Goal: Task Accomplishment & Management: Manage account settings

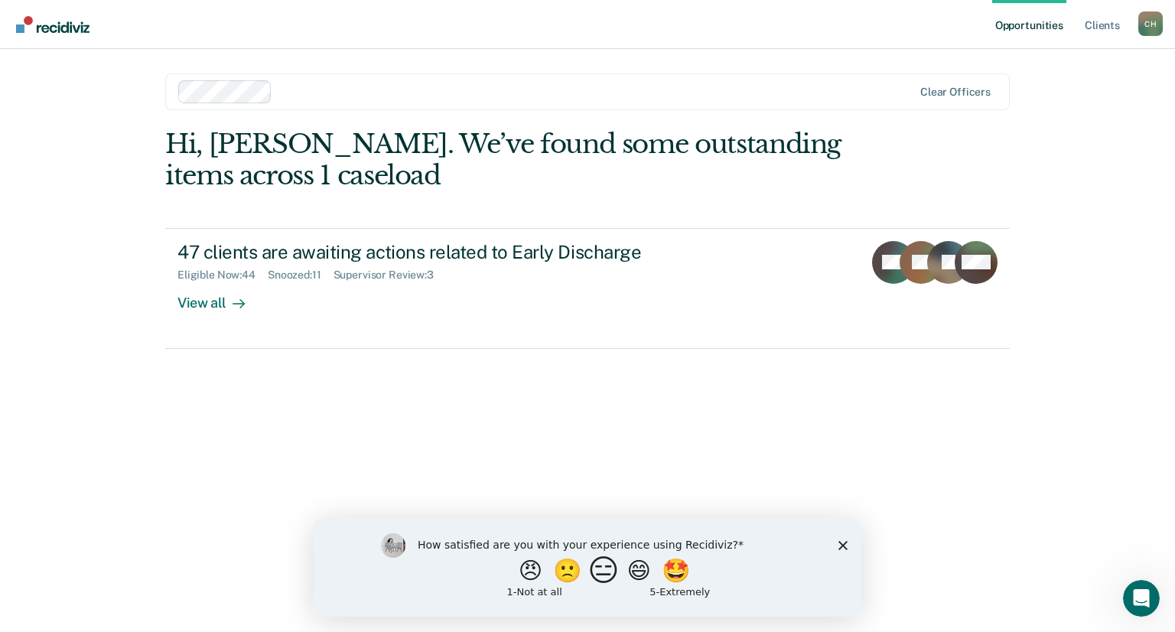
click at [597, 572] on button "😑" at bounding box center [606, 570] width 36 height 31
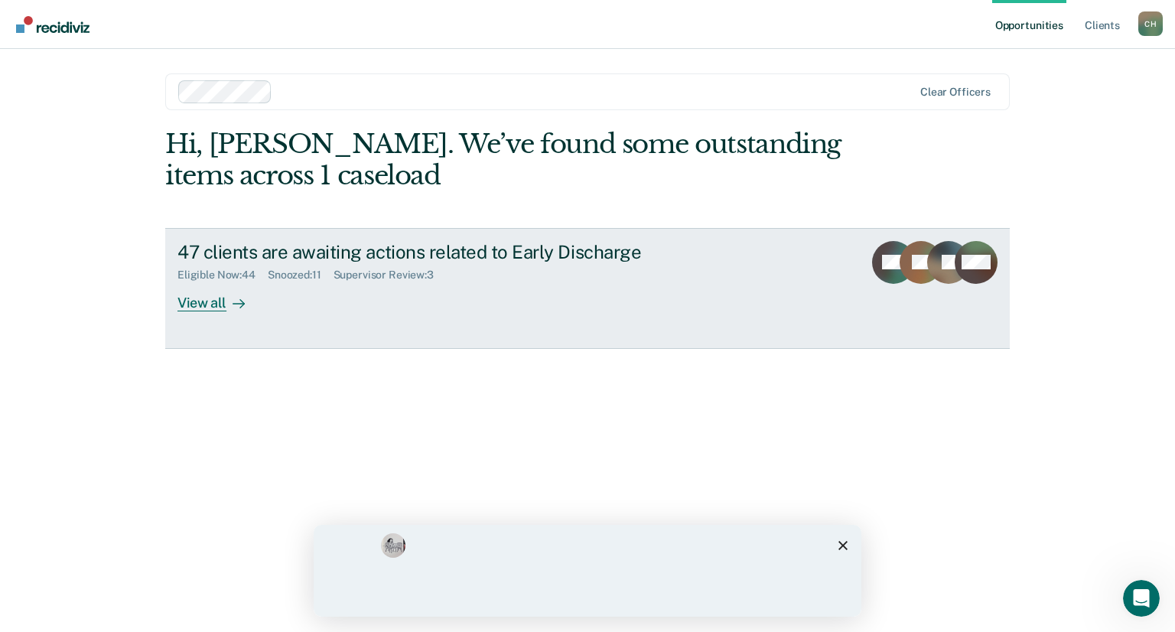
click at [199, 312] on link "47 clients are awaiting actions related to Early Discharge Eligible Now : 44 Sn…" at bounding box center [587, 288] width 845 height 121
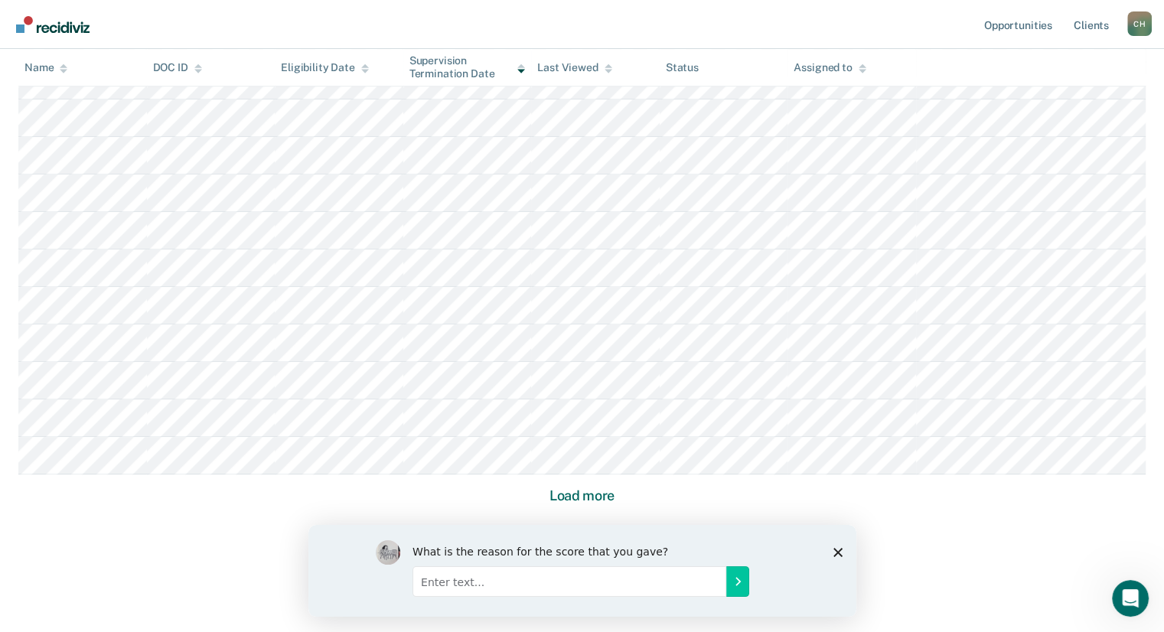
scroll to position [944, 0]
click at [588, 487] on button "Load more" at bounding box center [582, 489] width 74 height 18
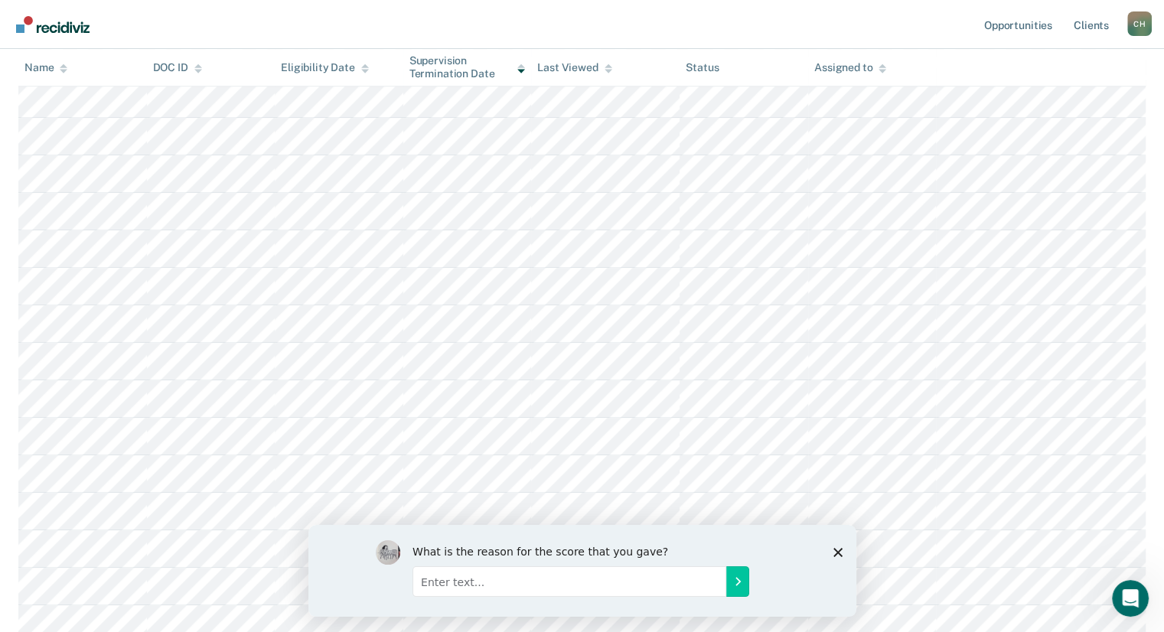
scroll to position [1021, 0]
click at [838, 550] on polygon "Close survey" at bounding box center [836, 551] width 9 height 9
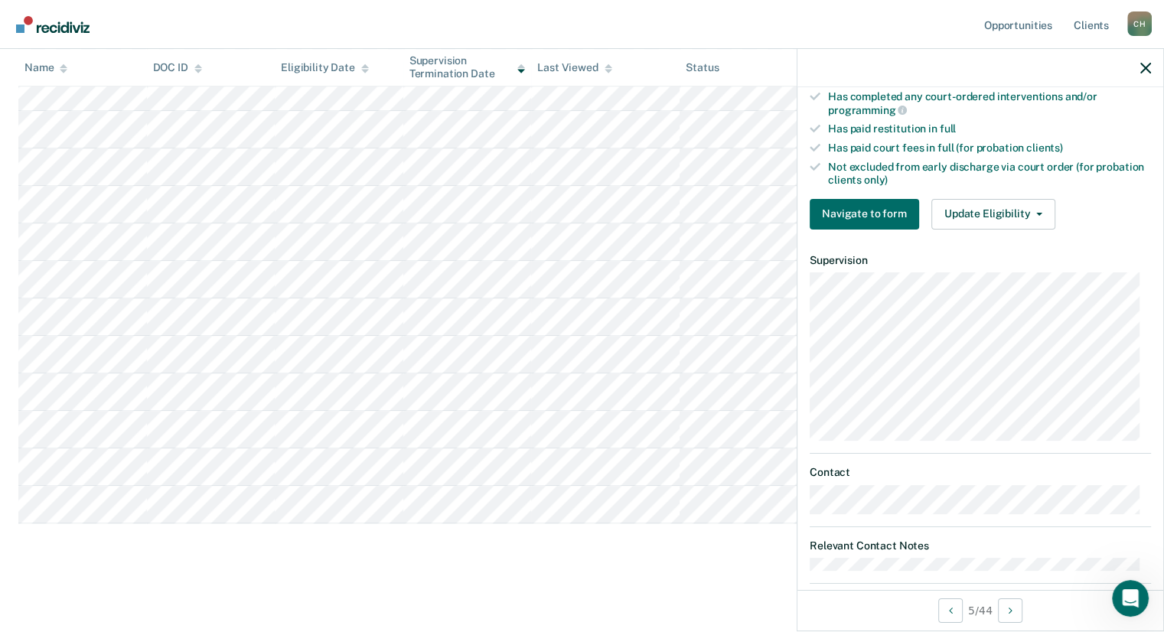
scroll to position [422, 0]
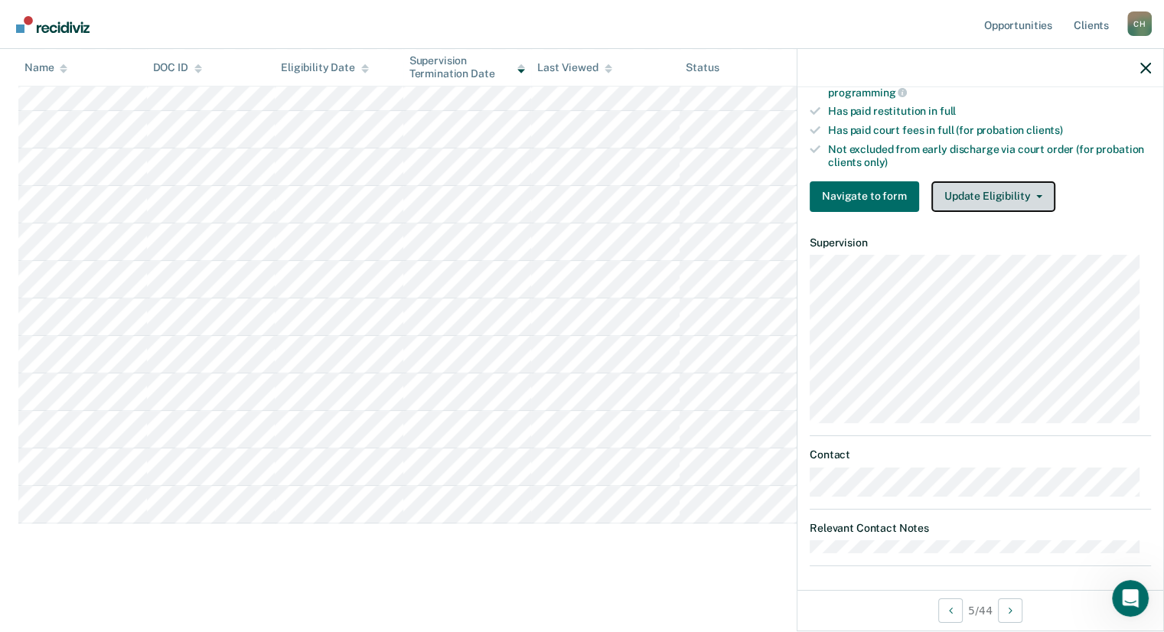
click at [1037, 188] on button "Update Eligibility" at bounding box center [993, 196] width 124 height 31
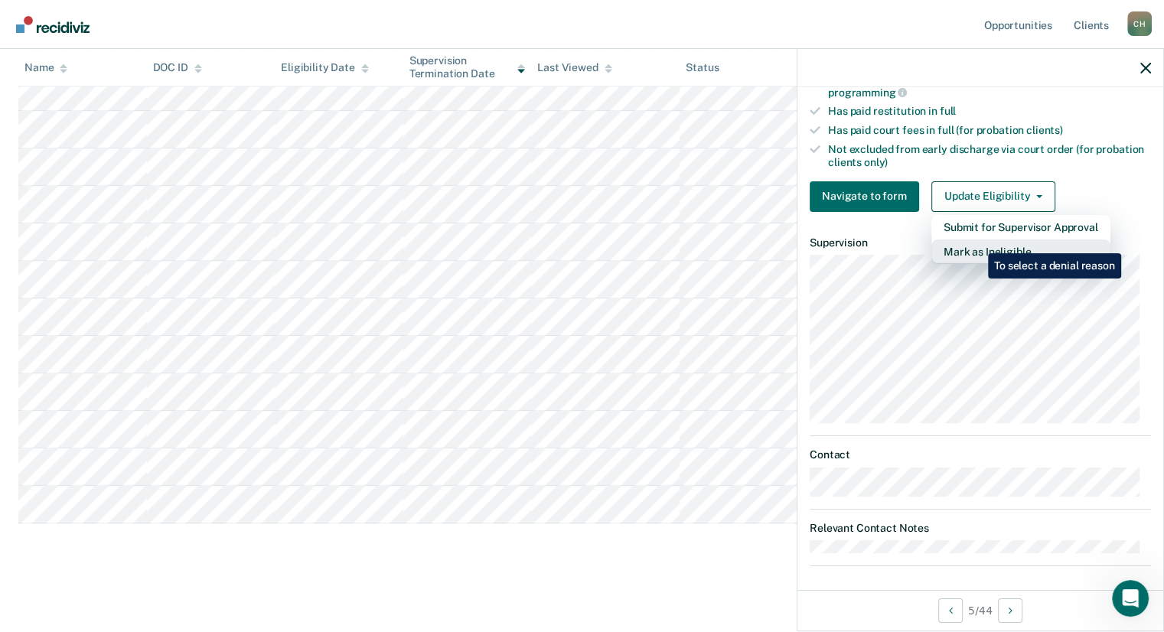
click at [976, 242] on button "Mark as Ineligible" at bounding box center [1020, 251] width 179 height 24
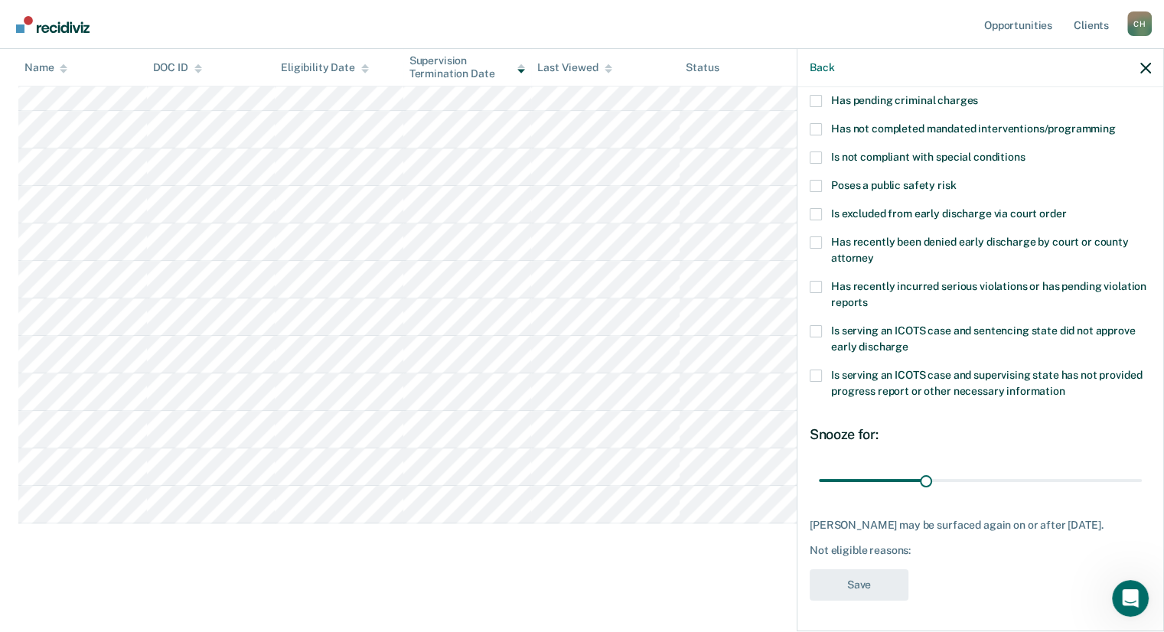
scroll to position [135, 0]
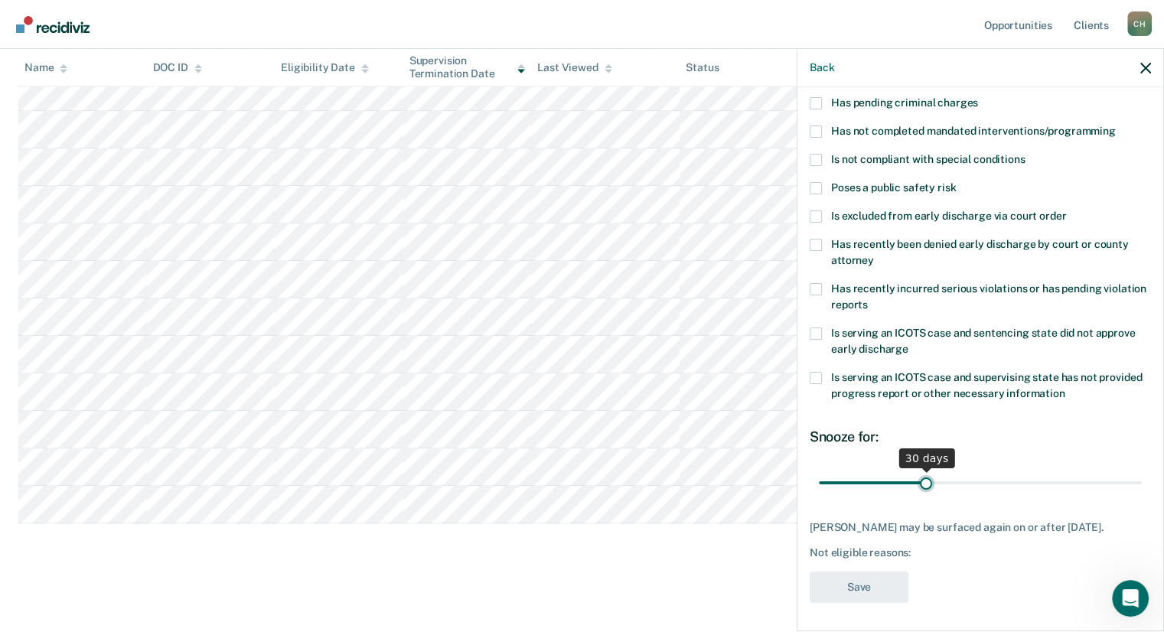
click at [919, 478] on input "range" at bounding box center [980, 483] width 323 height 27
drag, startPoint x: 921, startPoint y: 483, endPoint x: 939, endPoint y: 483, distance: 17.6
type input "35"
click at [939, 483] on input "range" at bounding box center [980, 483] width 323 height 27
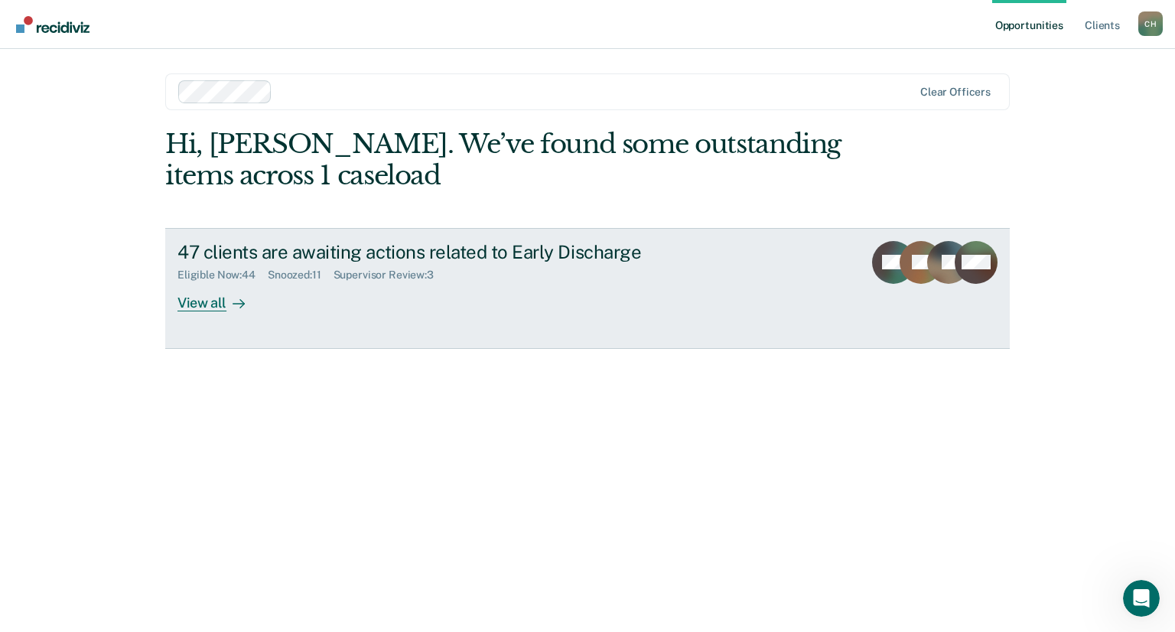
click at [174, 288] on link "47 clients are awaiting actions related to Early Discharge Eligible Now : 44 Sn…" at bounding box center [587, 288] width 845 height 121
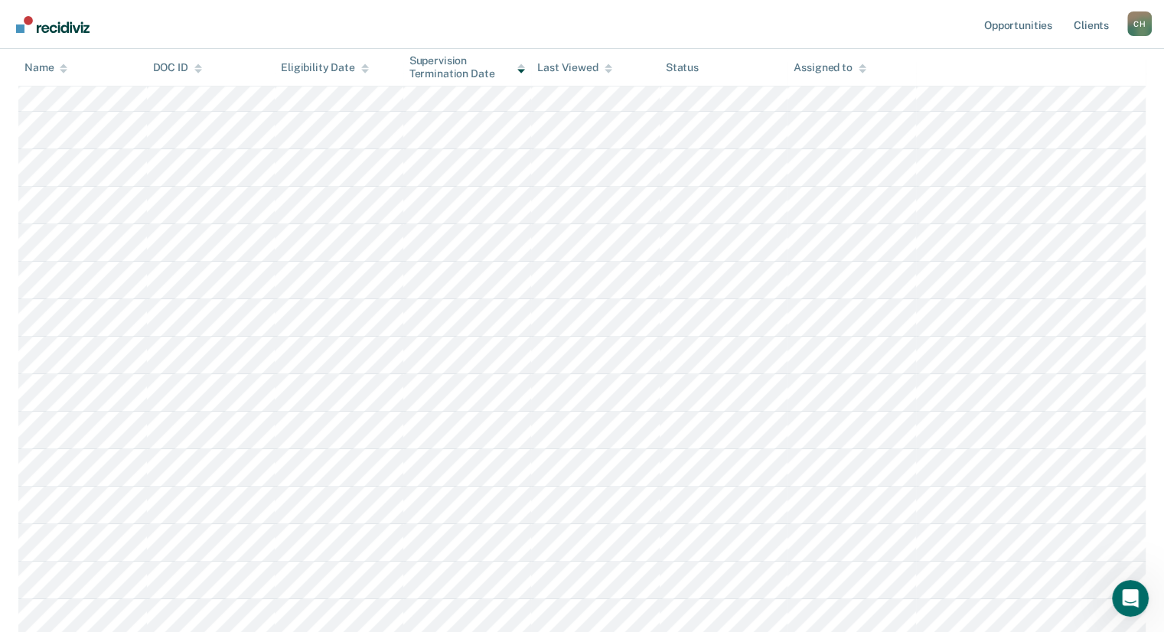
scroll to position [944, 0]
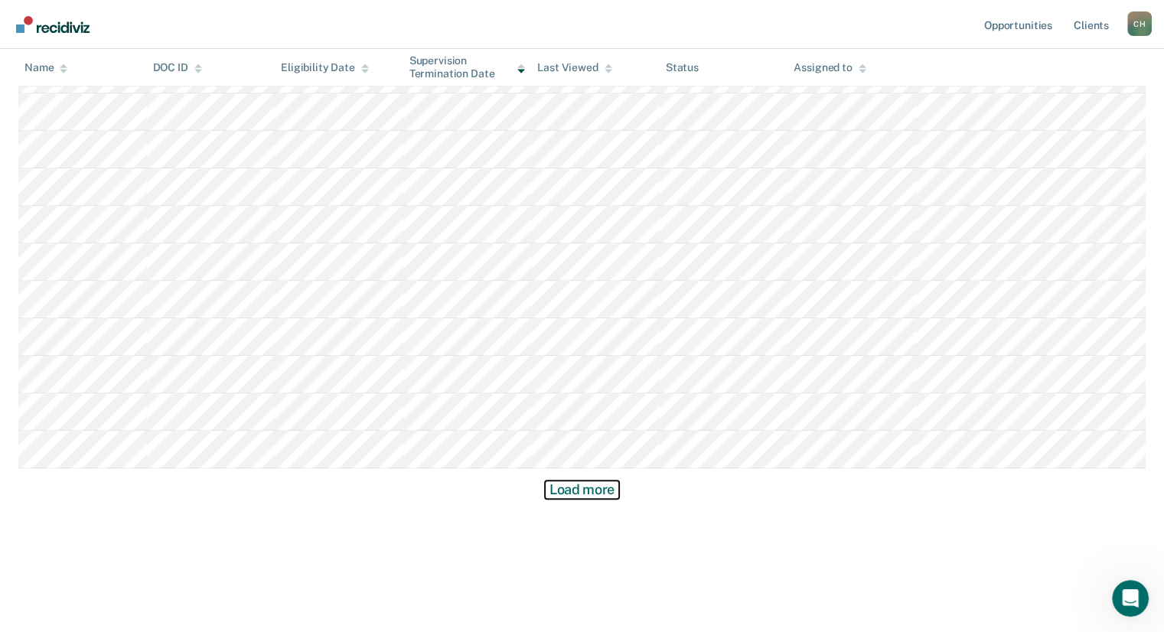
click at [570, 485] on button "Load more" at bounding box center [582, 489] width 74 height 18
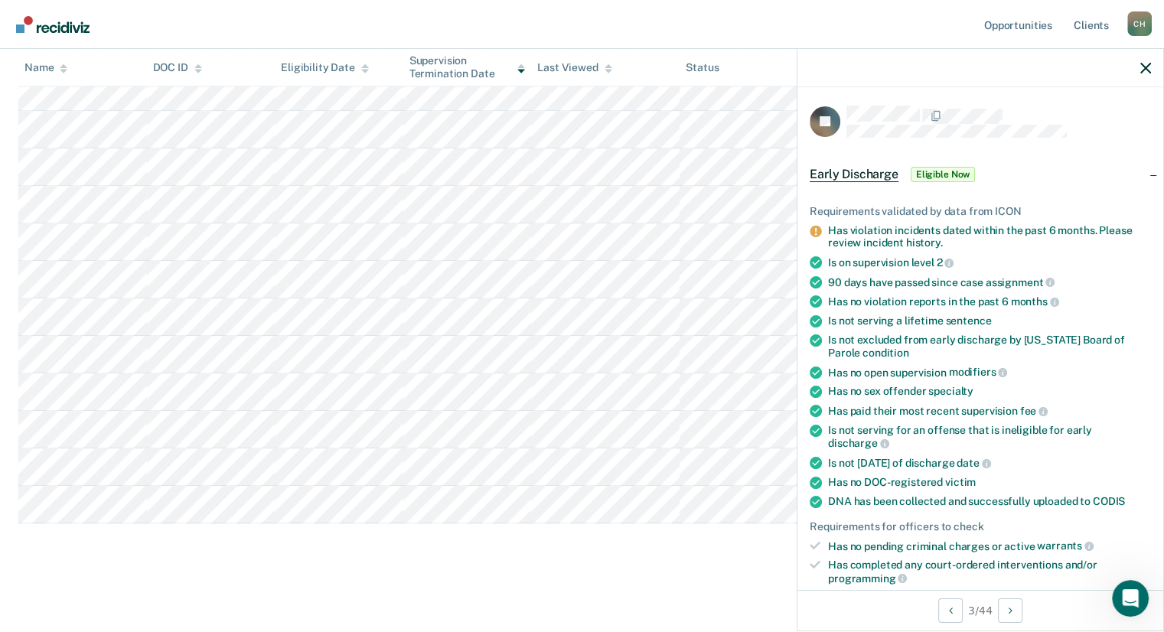
scroll to position [230, 0]
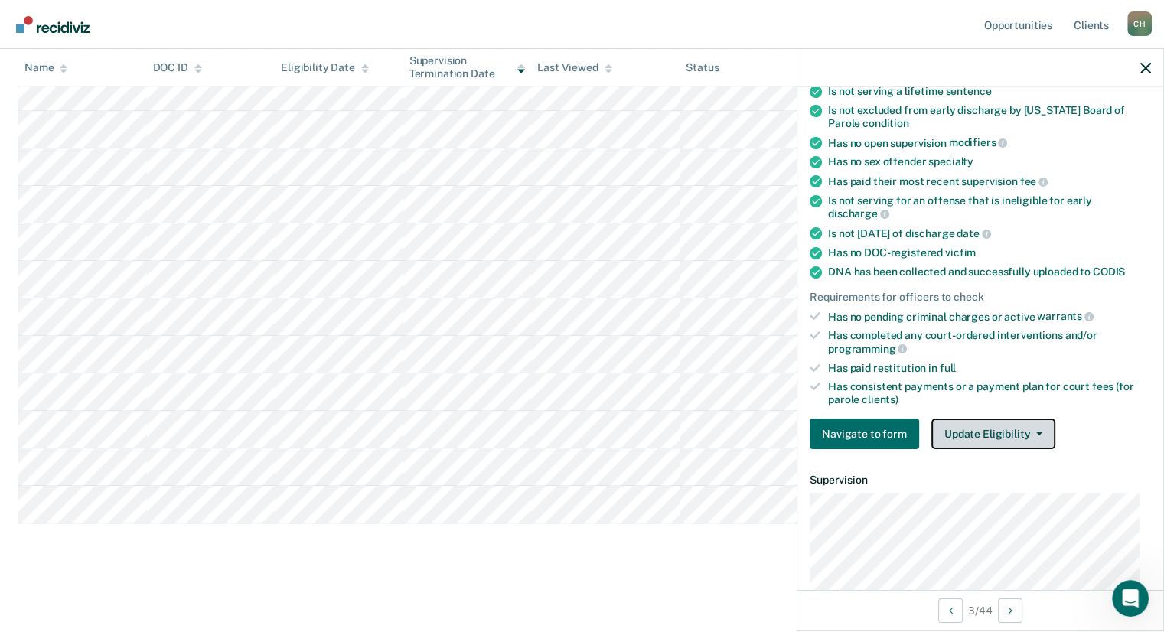
click at [1036, 432] on icon "button" at bounding box center [1039, 433] width 6 height 3
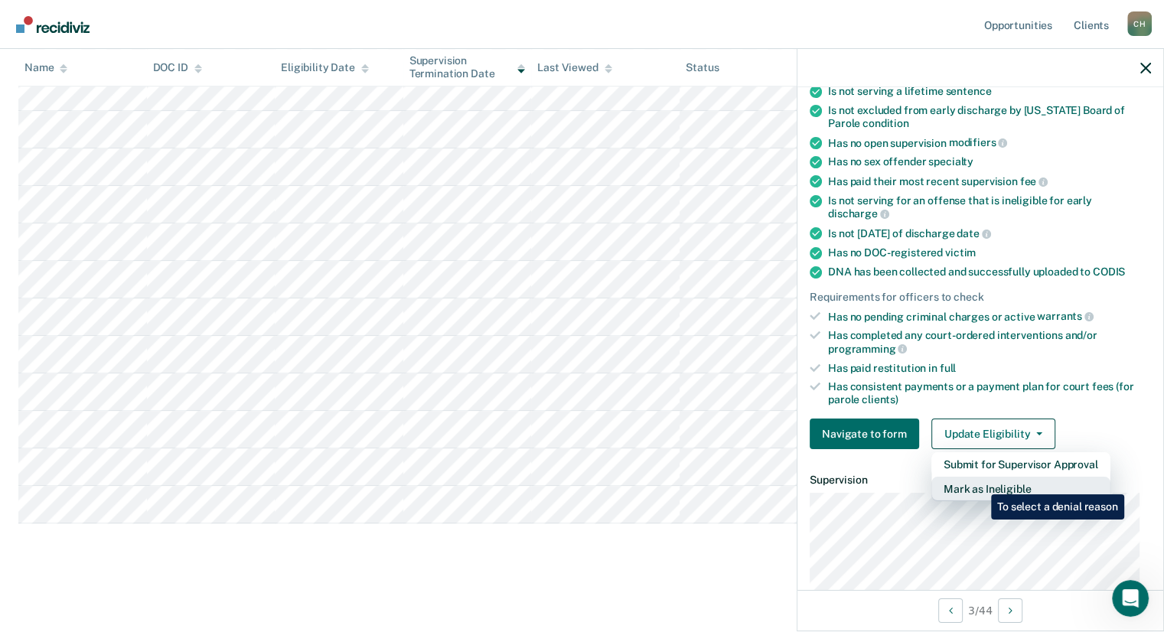
click at [979, 483] on button "Mark as Ineligible" at bounding box center [1020, 489] width 179 height 24
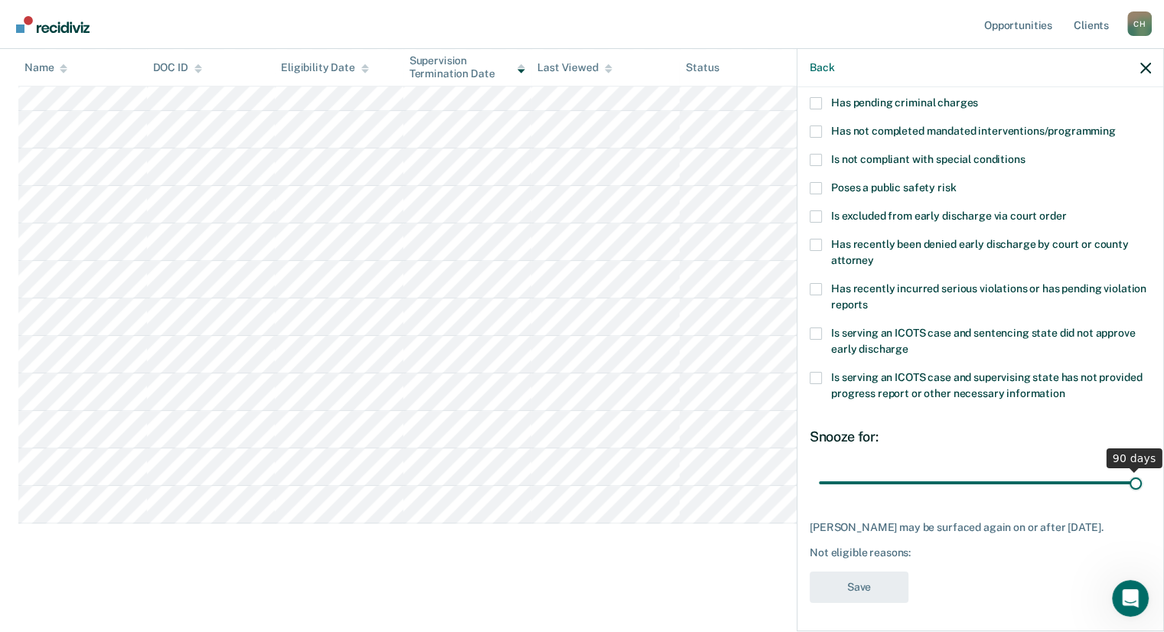
drag, startPoint x: 919, startPoint y: 481, endPoint x: 1142, endPoint y: 484, distance: 222.7
type input "90"
click at [1142, 484] on input "range" at bounding box center [980, 483] width 323 height 27
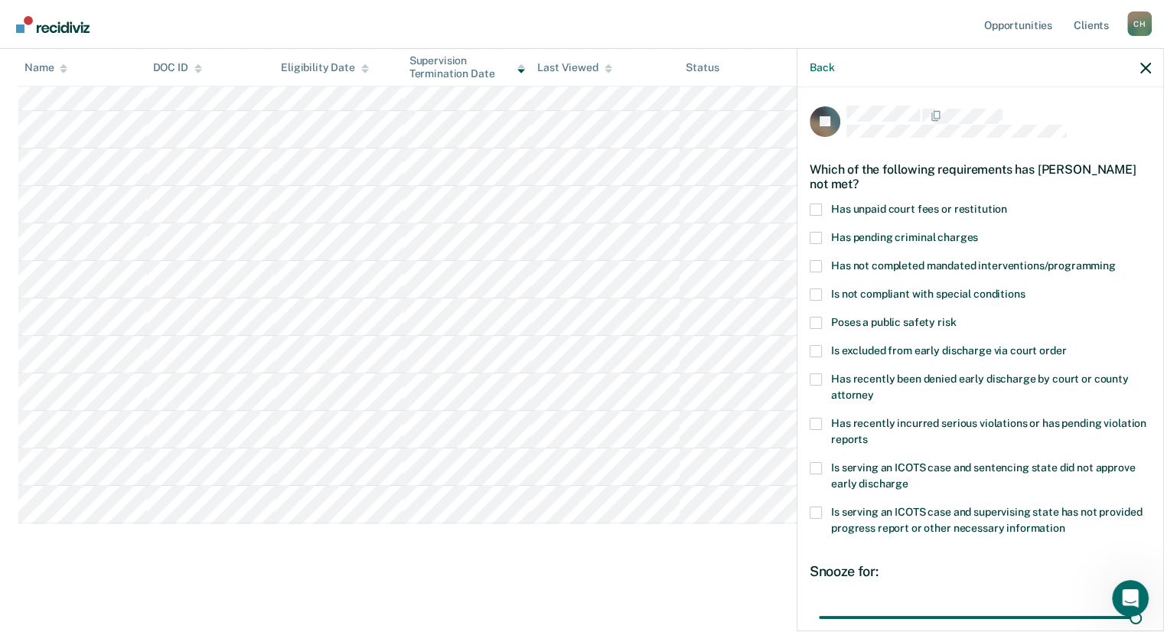
click at [817, 419] on span at bounding box center [815, 424] width 12 height 12
click at [868, 434] on input "Has recently incurred serious violations or has pending violation reports" at bounding box center [868, 434] width 0 height 0
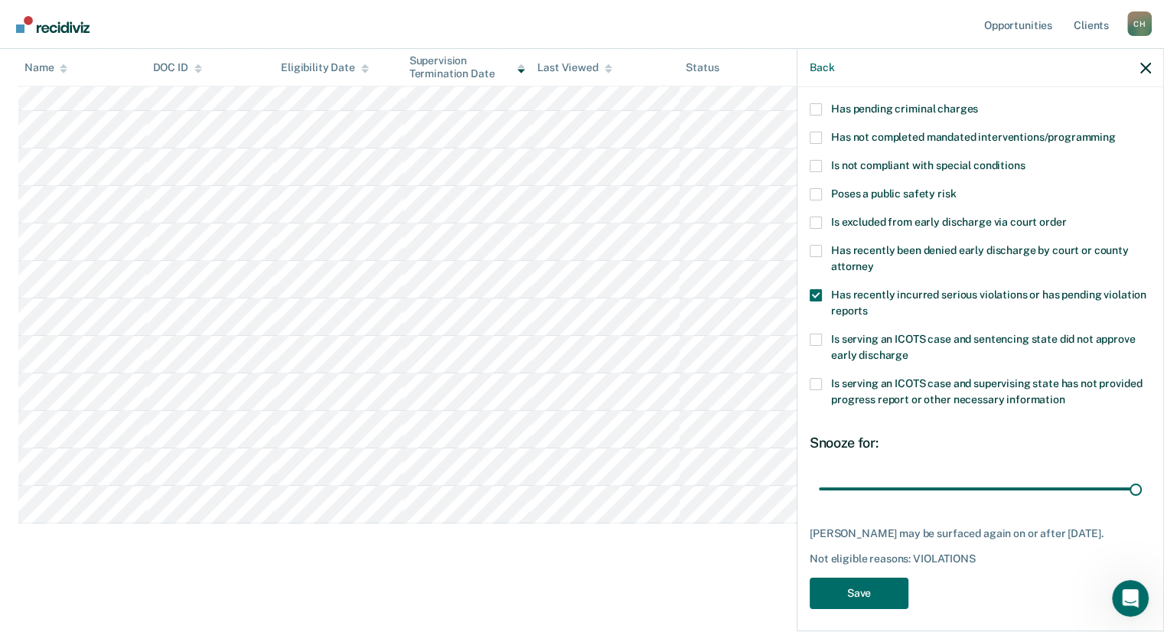
scroll to position [135, 0]
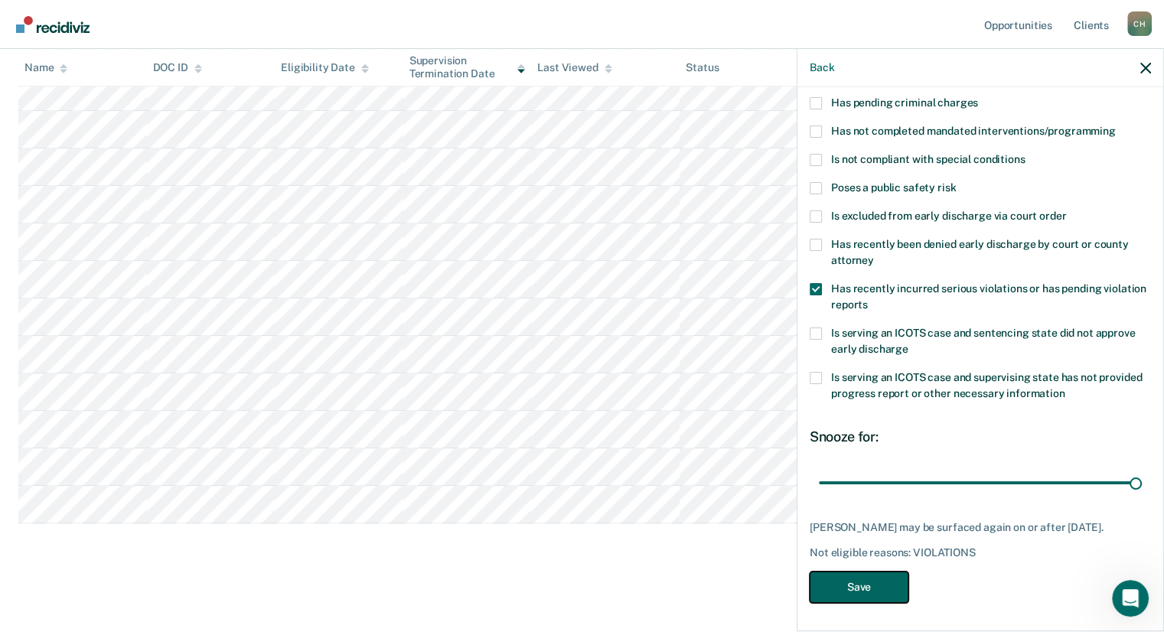
click at [856, 580] on button "Save" at bounding box center [858, 587] width 99 height 31
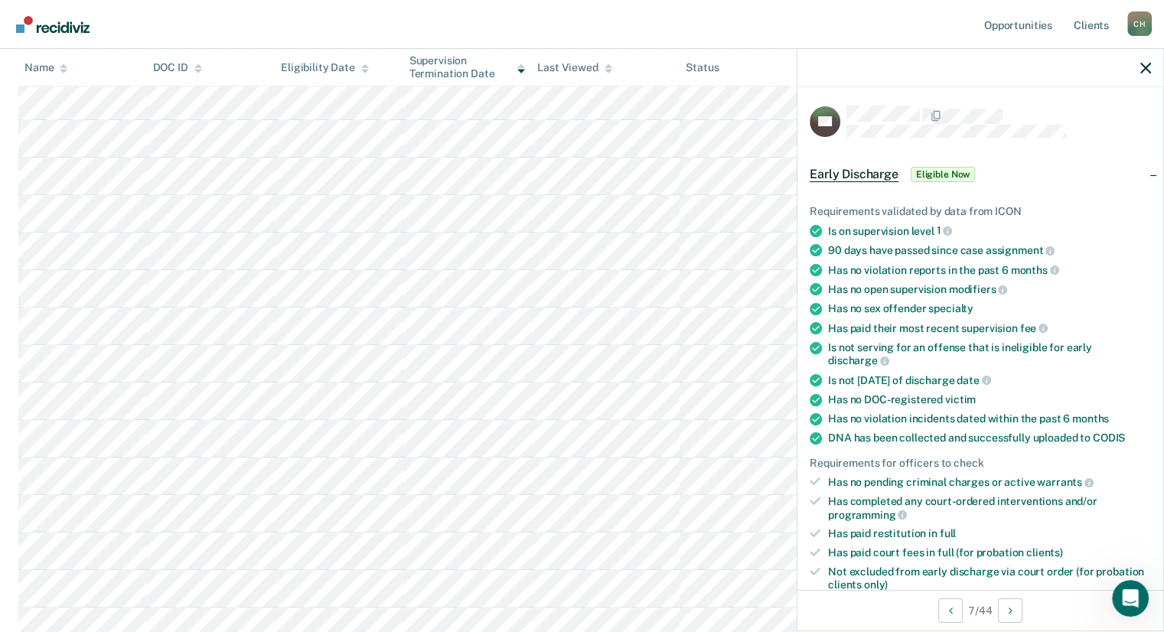
scroll to position [1377, 0]
